Goal: Information Seeking & Learning: Learn about a topic

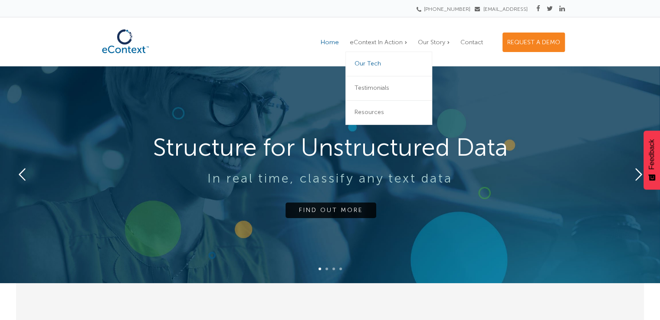
click at [376, 67] on span "Our Tech" at bounding box center [368, 63] width 26 height 7
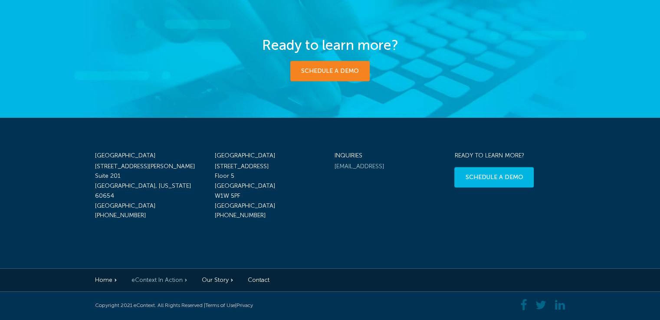
scroll to position [1393, 0]
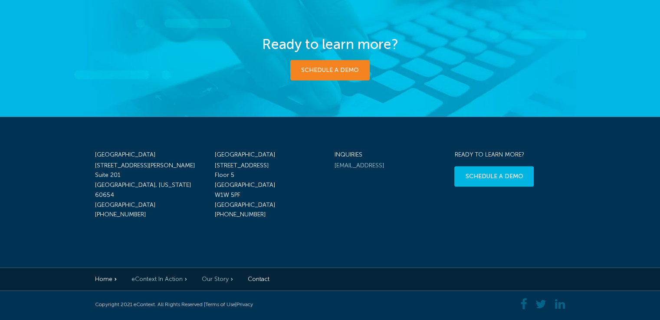
click at [217, 280] on link "Our Story" at bounding box center [217, 278] width 31 height 7
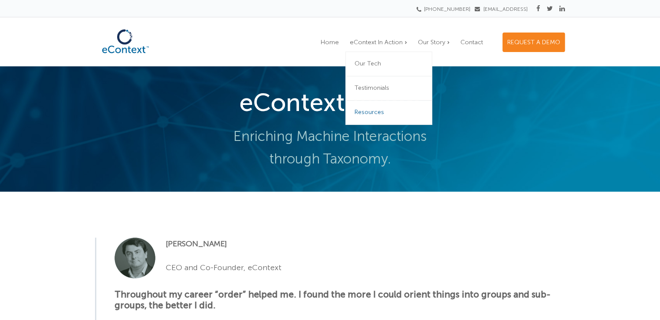
click at [370, 115] on span "Resources" at bounding box center [370, 111] width 30 height 7
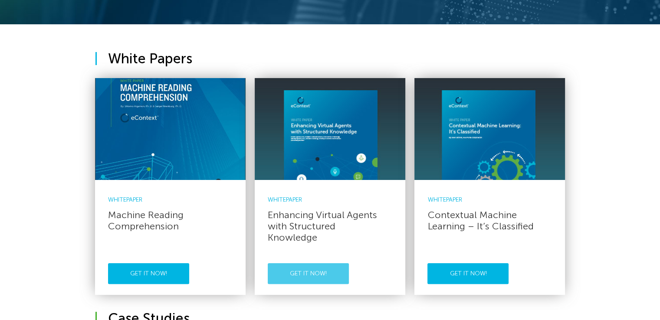
click at [326, 271] on link "Get it now!" at bounding box center [308, 273] width 81 height 21
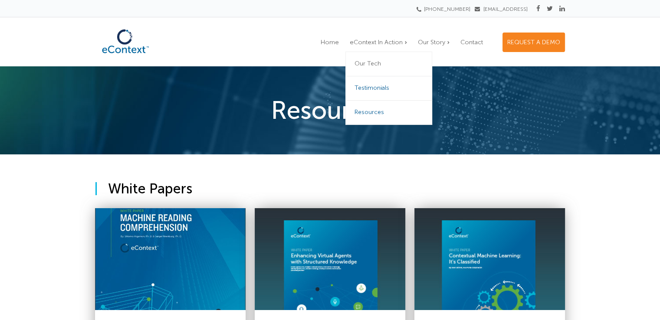
click at [373, 82] on link "Testimonials" at bounding box center [388, 88] width 87 height 24
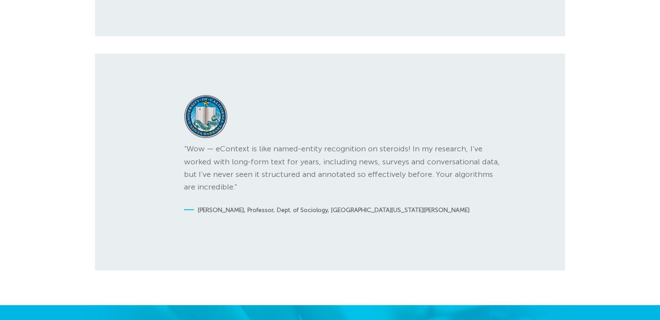
scroll to position [1762, 0]
